Goal: Contribute content

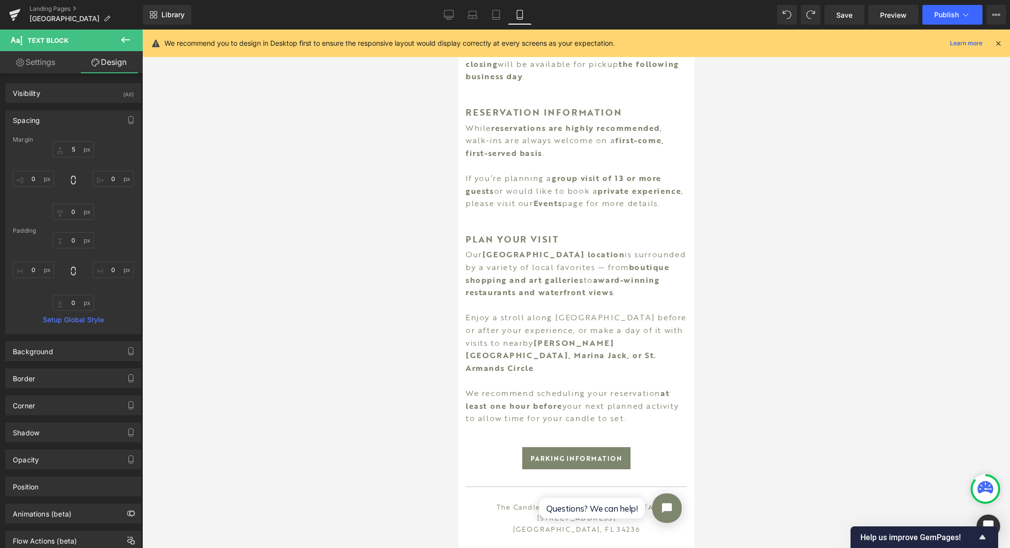
click at [852, 13] on span "Save" at bounding box center [844, 15] width 16 height 10
click at [938, 16] on span "Publish" at bounding box center [946, 15] width 25 height 8
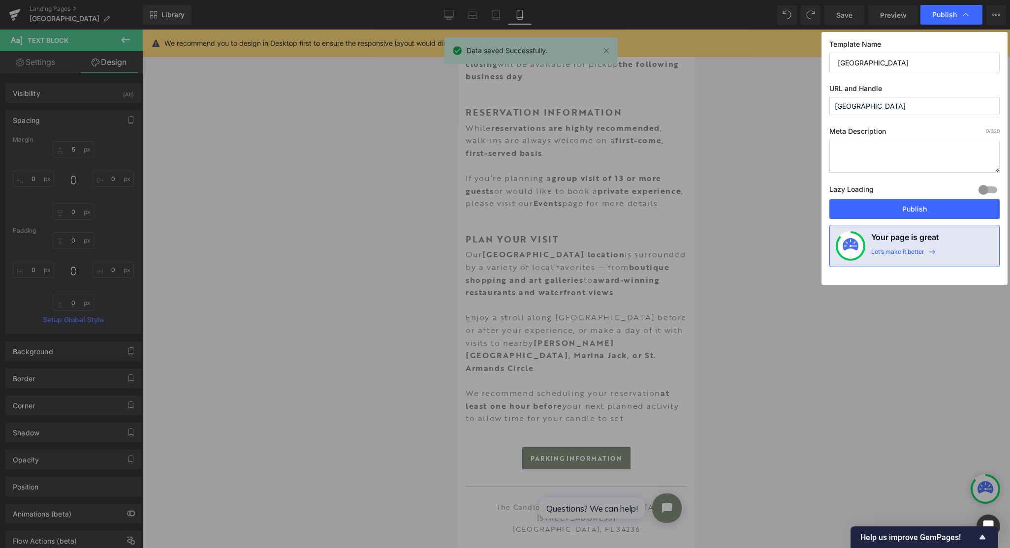
drag, startPoint x: 893, startPoint y: 214, endPoint x: 863, endPoint y: 195, distance: 35.5
click at [893, 213] on button "Publish" at bounding box center [914, 209] width 170 height 20
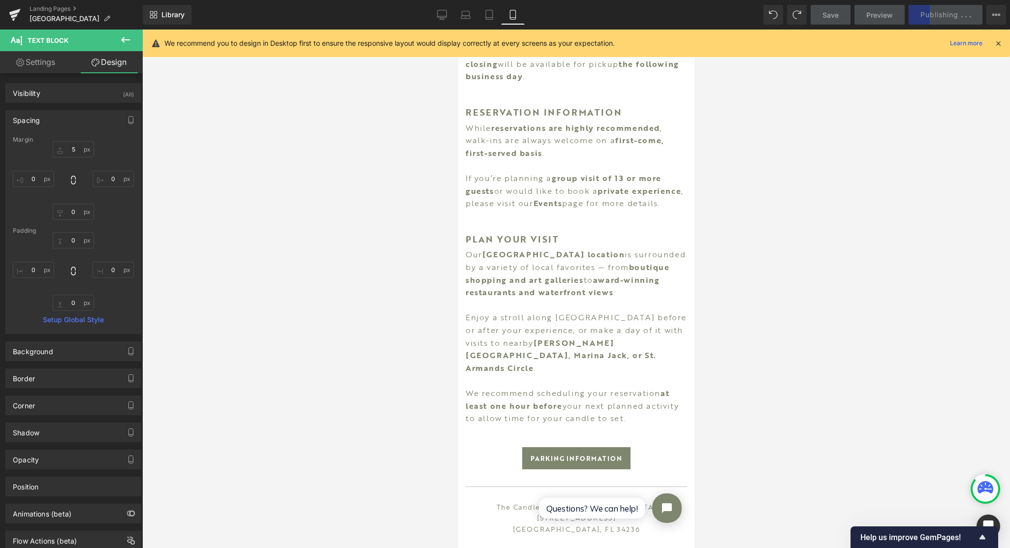
click at [16, 11] on icon at bounding box center [14, 12] width 11 height 6
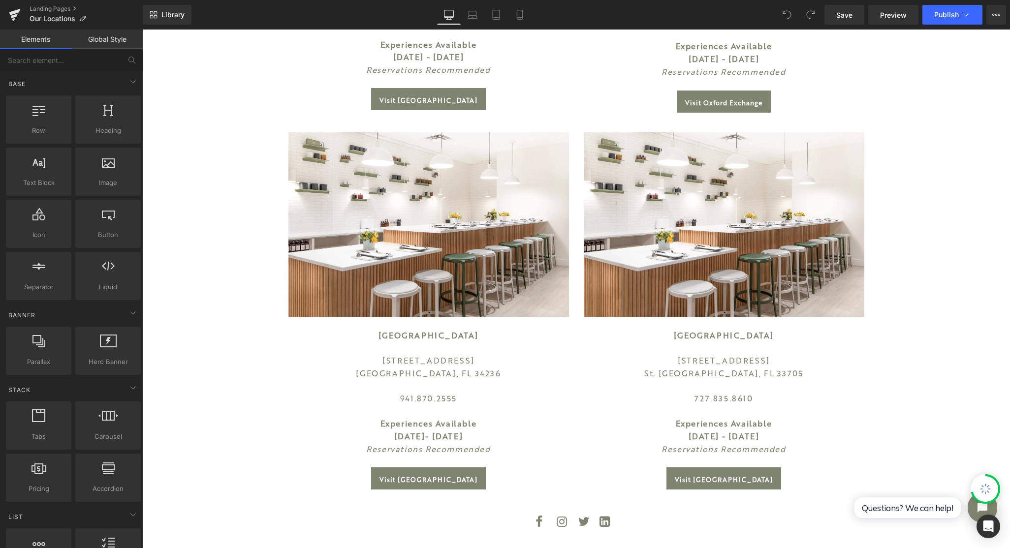
scroll to position [443, 0]
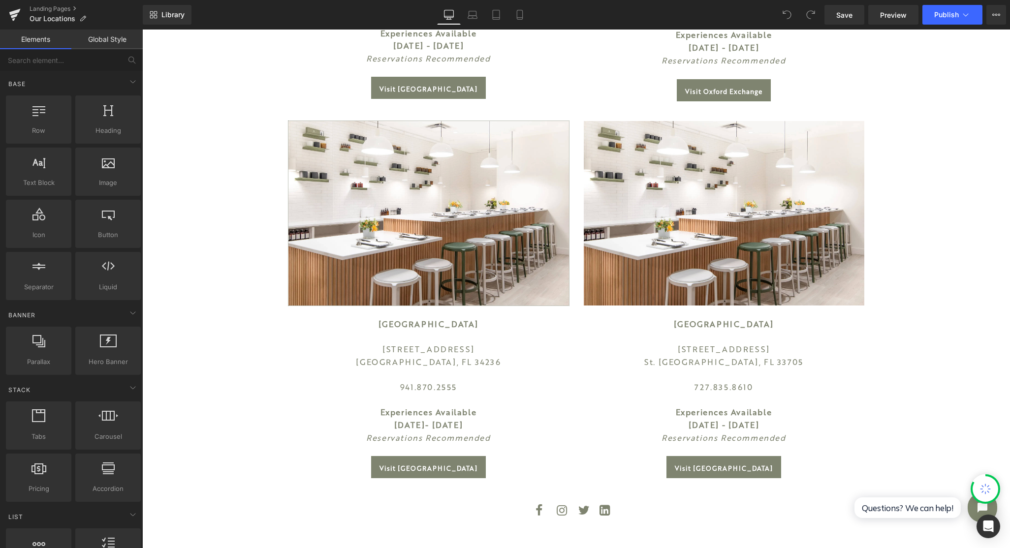
click at [424, 232] on img at bounding box center [428, 213] width 281 height 185
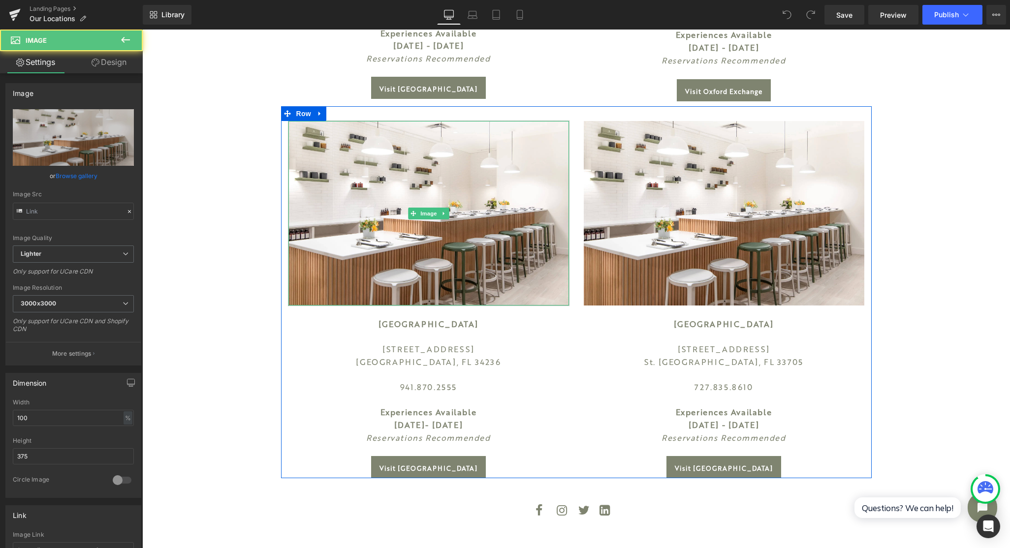
type input "https://ucarecdn.com/e6925368-76ab-472e-bedb-987afce76077/-/format/auto/-/previ…"
click at [419, 215] on span "Image" at bounding box center [428, 214] width 21 height 12
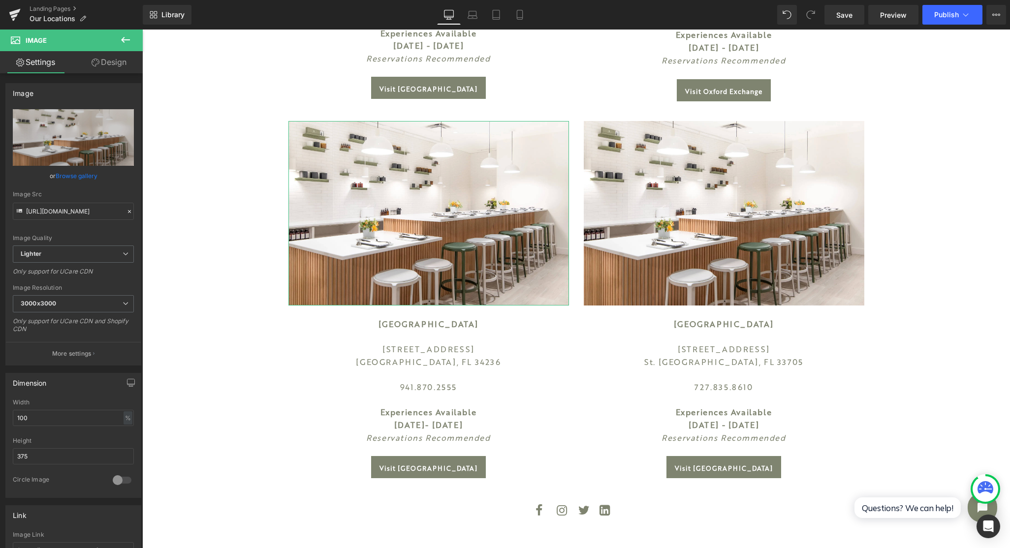
click at [0, 0] on icon "Replace Image" at bounding box center [0, 0] width 0 height 0
type input "C:\fakepath\sqa-1.jpeg"
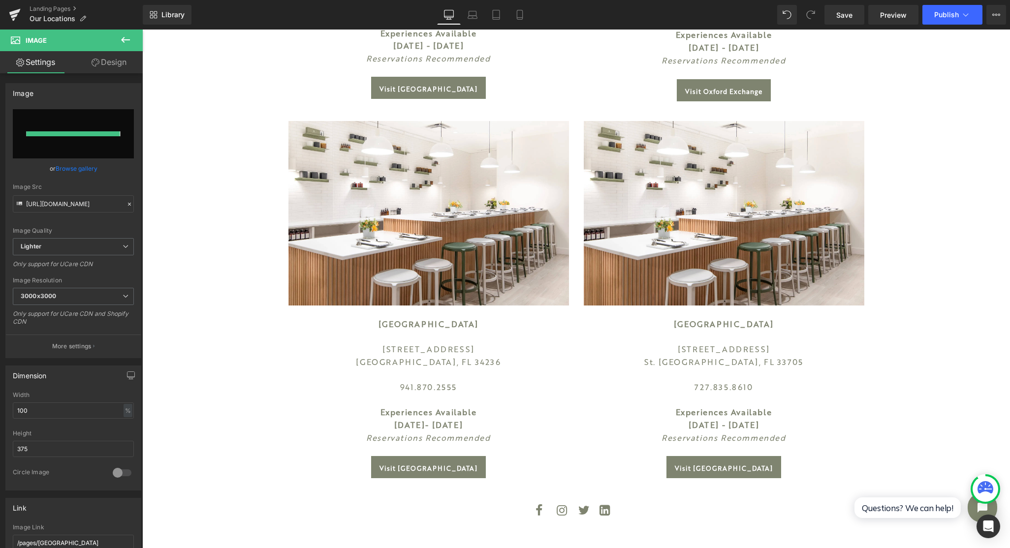
type input "https://ucarecdn.com/0588a5b6-5d96-4d5d-939e-8046401b2c08/-/format/auto/-/previ…"
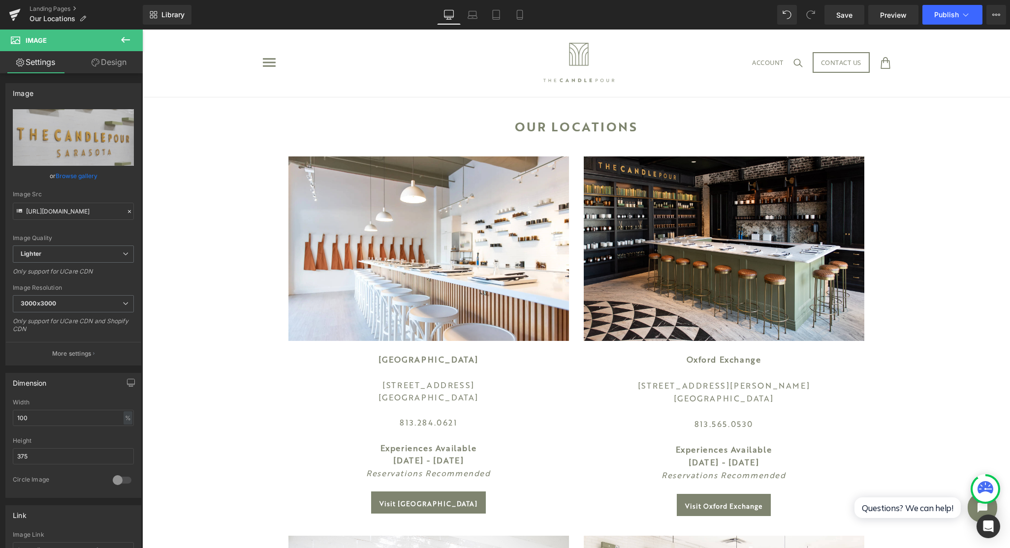
scroll to position [0, 0]
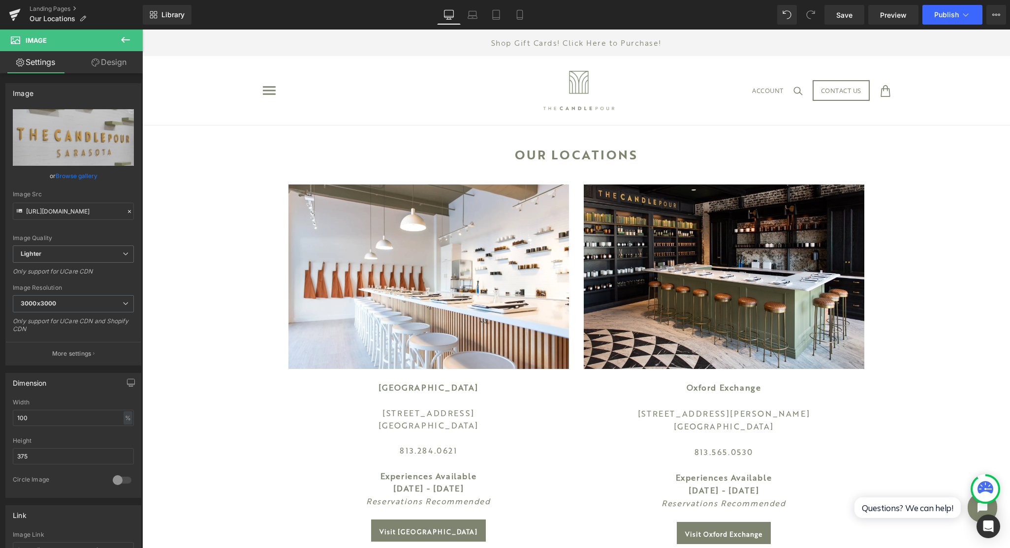
drag, startPoint x: 861, startPoint y: 19, endPoint x: 879, endPoint y: 17, distance: 17.8
click at [861, 19] on link "Save" at bounding box center [845, 15] width 40 height 20
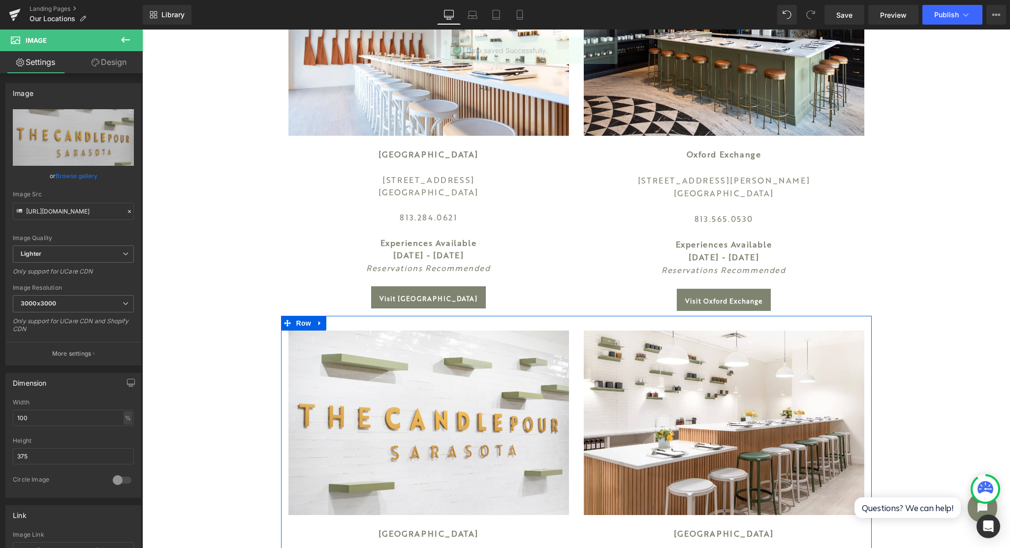
scroll to position [222, 0]
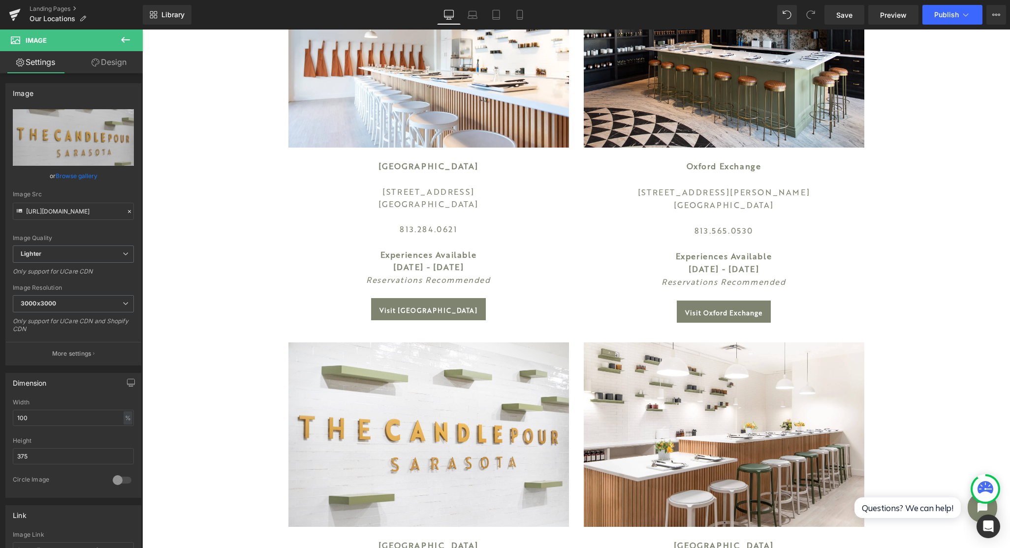
click at [951, 9] on button "Publish" at bounding box center [952, 15] width 60 height 20
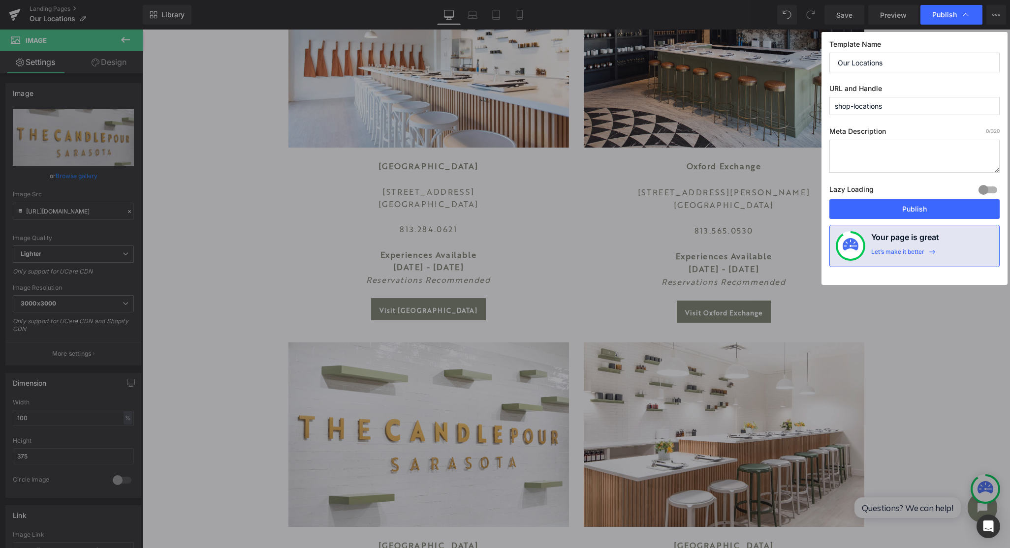
drag, startPoint x: 893, startPoint y: 205, endPoint x: 751, endPoint y: 175, distance: 145.5
click at [893, 204] on button "Publish" at bounding box center [914, 209] width 170 height 20
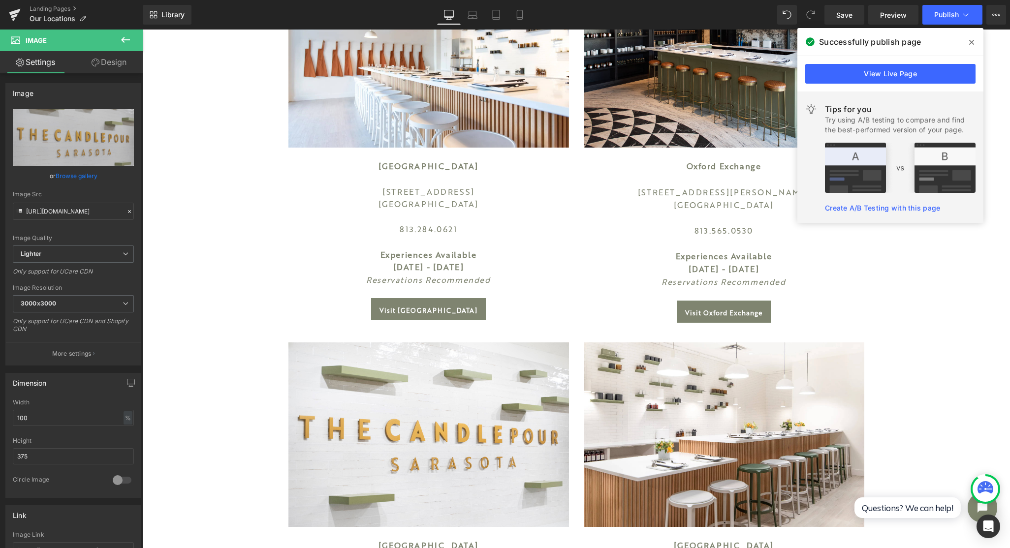
click at [904, 74] on link "View Live Page" at bounding box center [890, 74] width 170 height 20
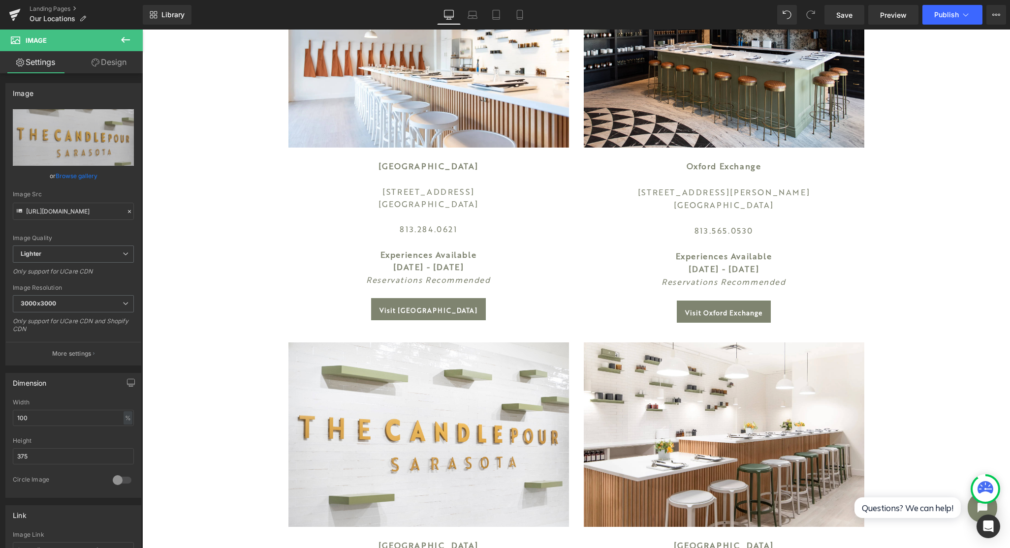
click at [842, 16] on span "Save" at bounding box center [844, 15] width 16 height 10
